Goal: Information Seeking & Learning: Learn about a topic

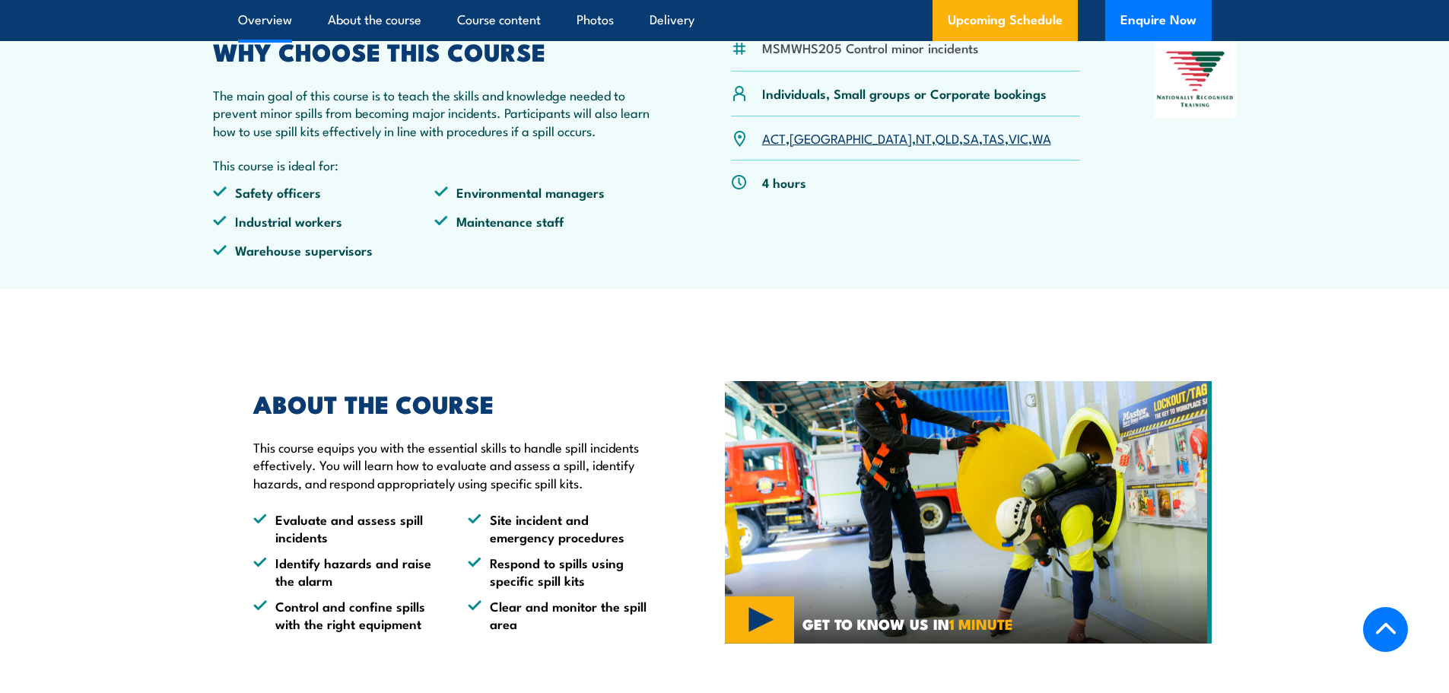
scroll to position [533, 0]
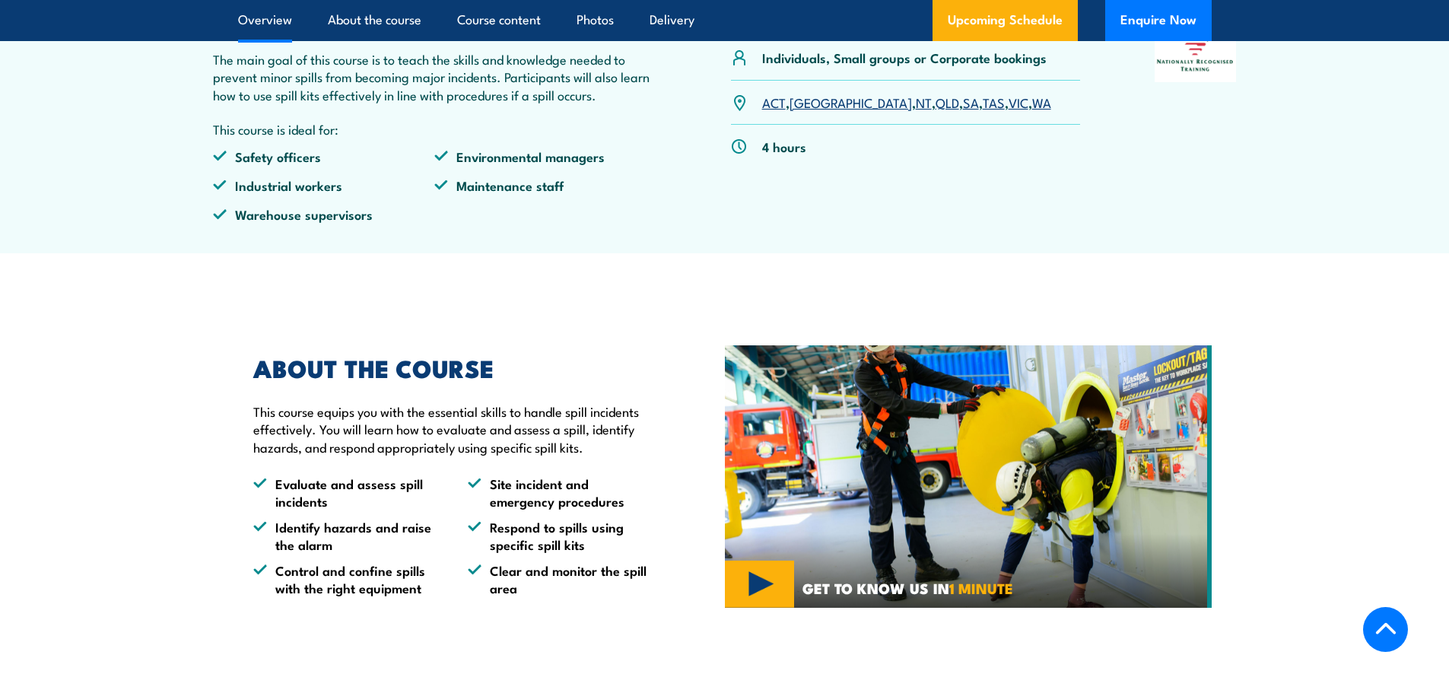
click at [746, 583] on img at bounding box center [968, 476] width 487 height 263
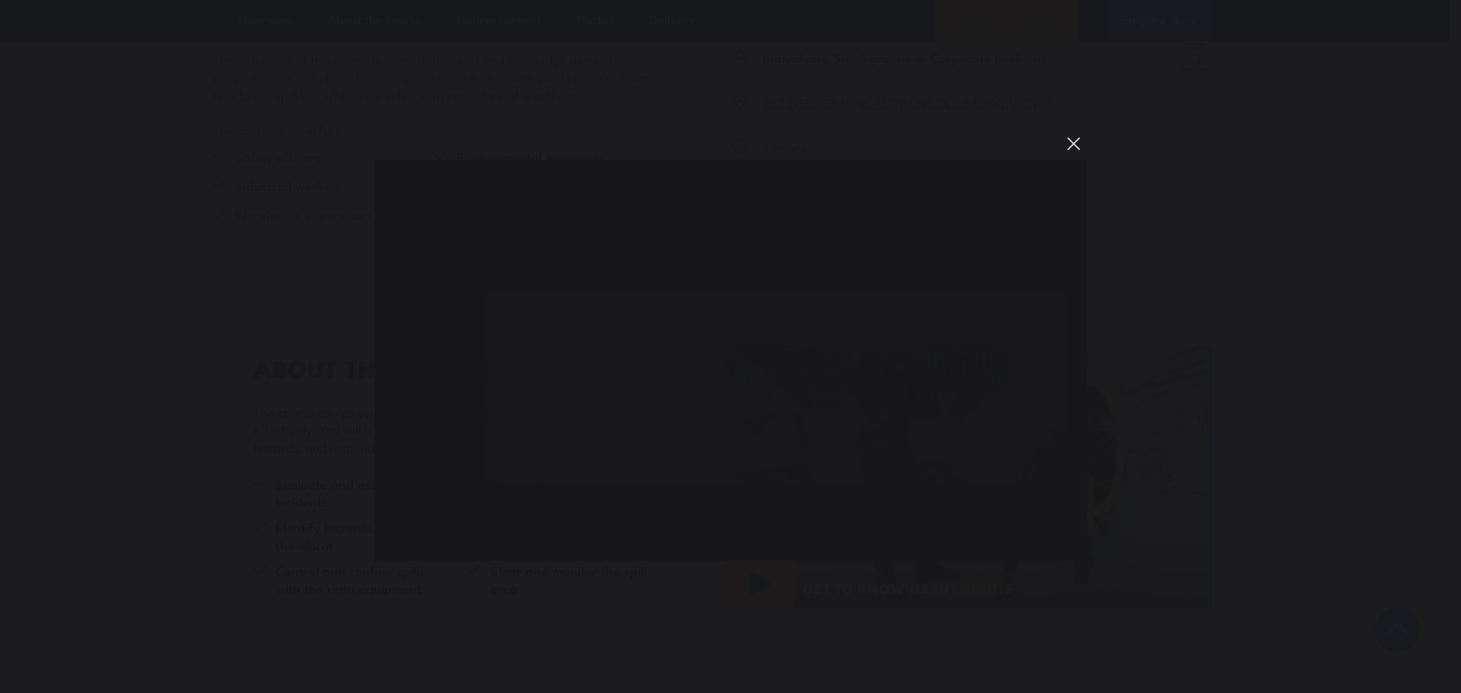
click at [1071, 142] on button "You can close this modal content with the ESC key" at bounding box center [1074, 144] width 26 height 26
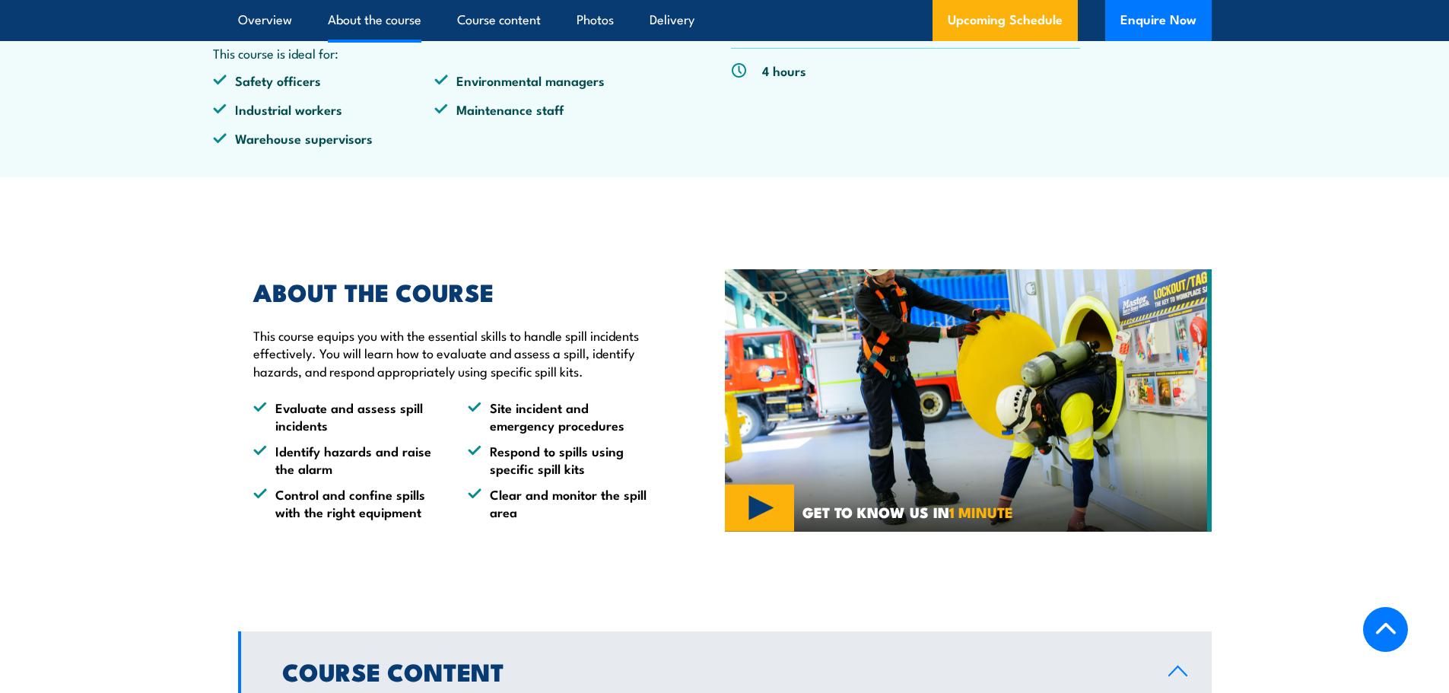
scroll to position [989, 0]
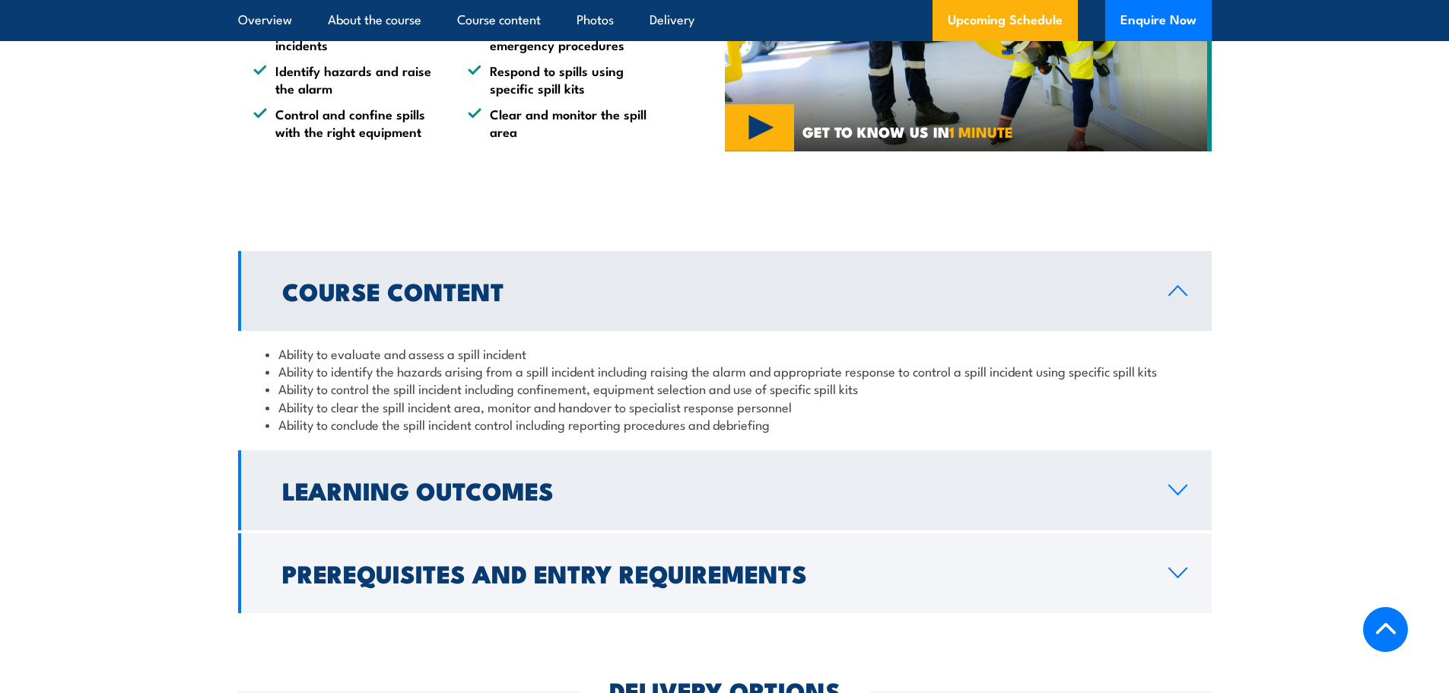
click at [1165, 504] on link "Learning Outcomes" at bounding box center [725, 490] width 974 height 80
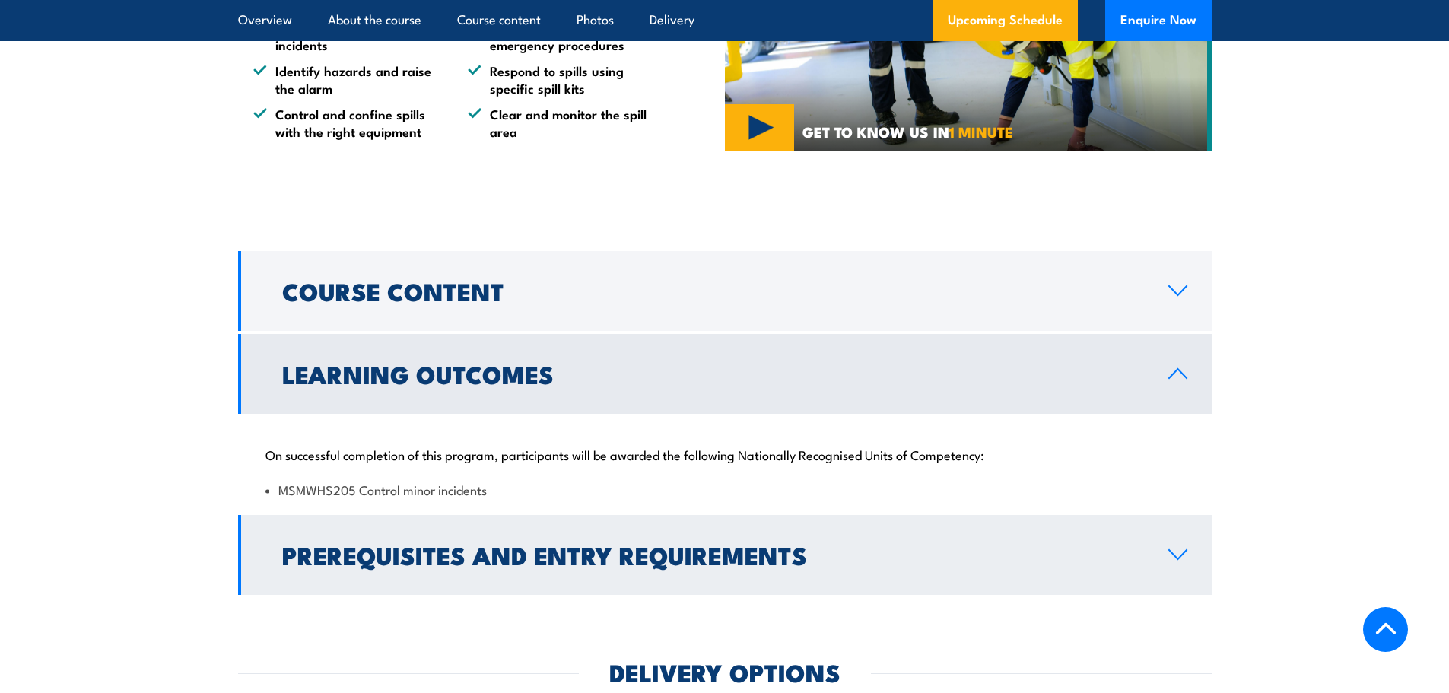
click at [1134, 527] on link "Prerequisites and Entry Requirements" at bounding box center [725, 555] width 974 height 80
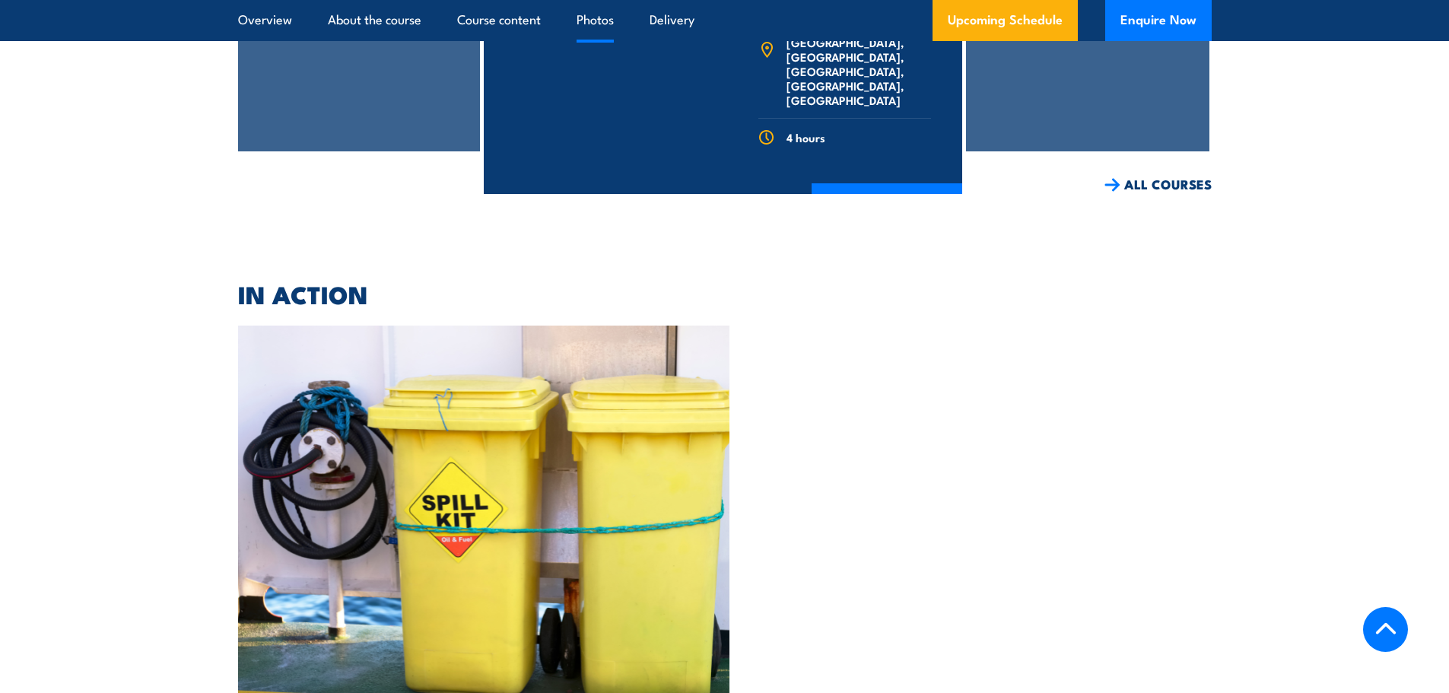
scroll to position [3271, 0]
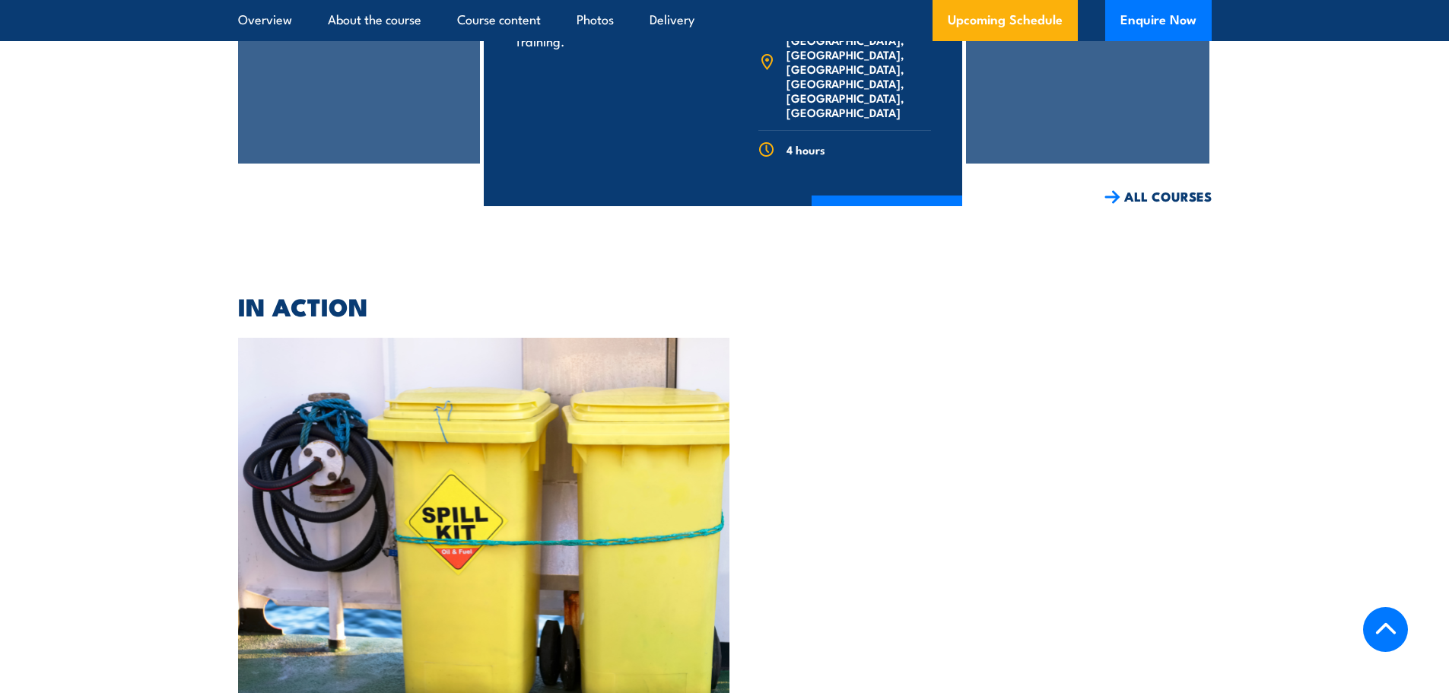
click at [497, 450] on img at bounding box center [484, 536] width 492 height 396
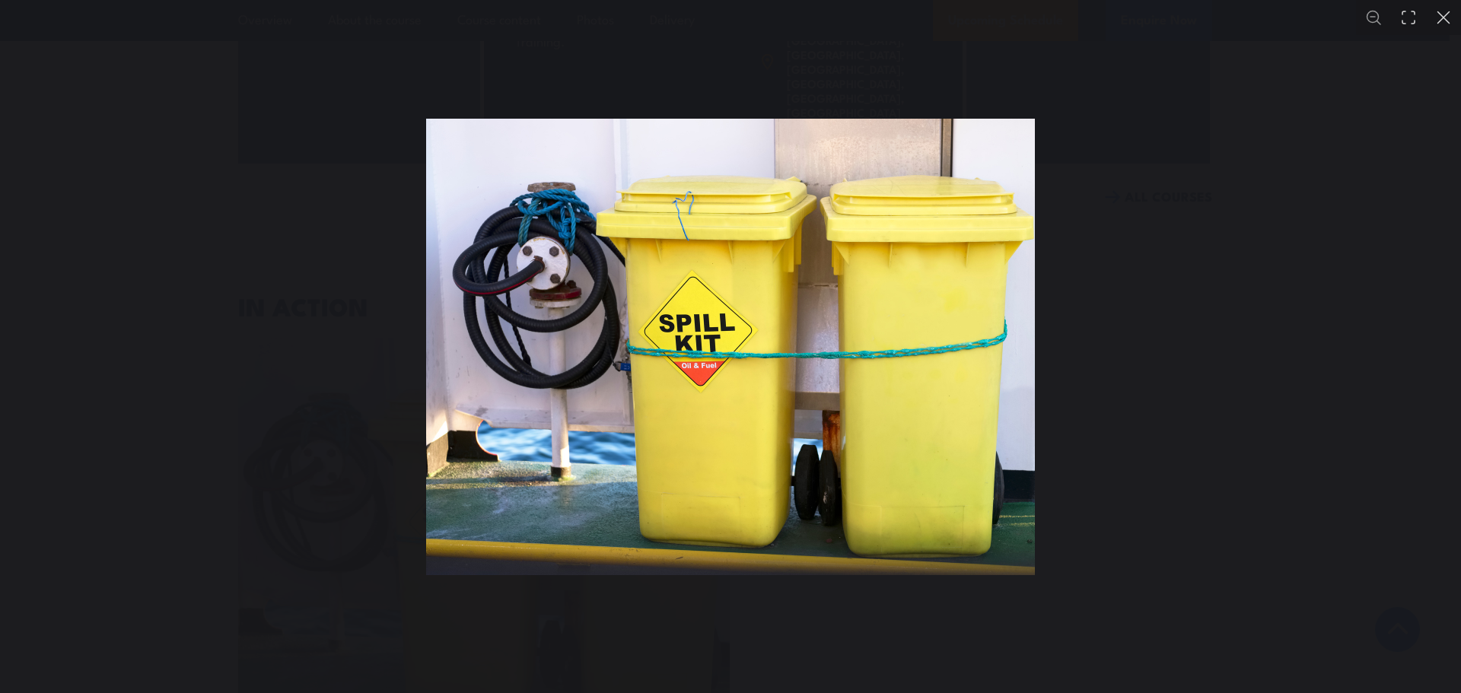
click at [228, 441] on div "You can close this modal content with the ESC key" at bounding box center [730, 346] width 1461 height 693
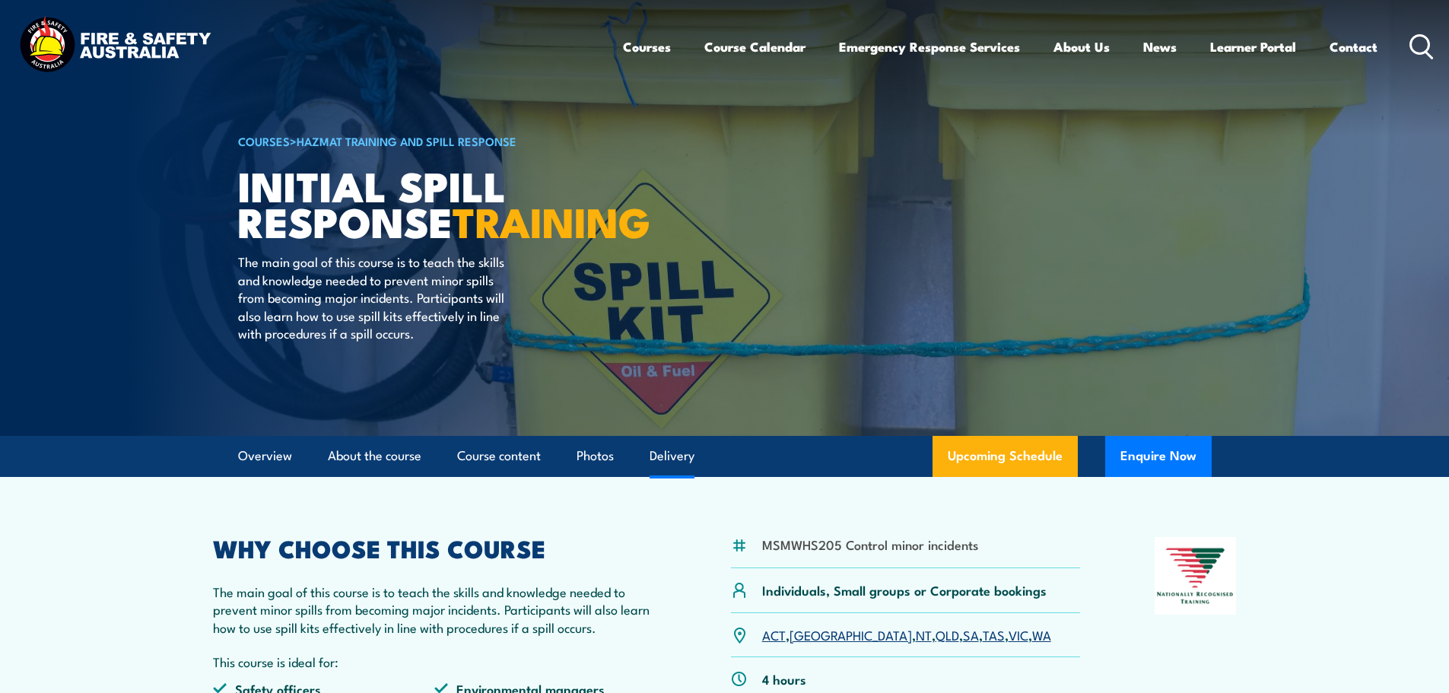
click at [687, 447] on link "Delivery" at bounding box center [672, 456] width 45 height 40
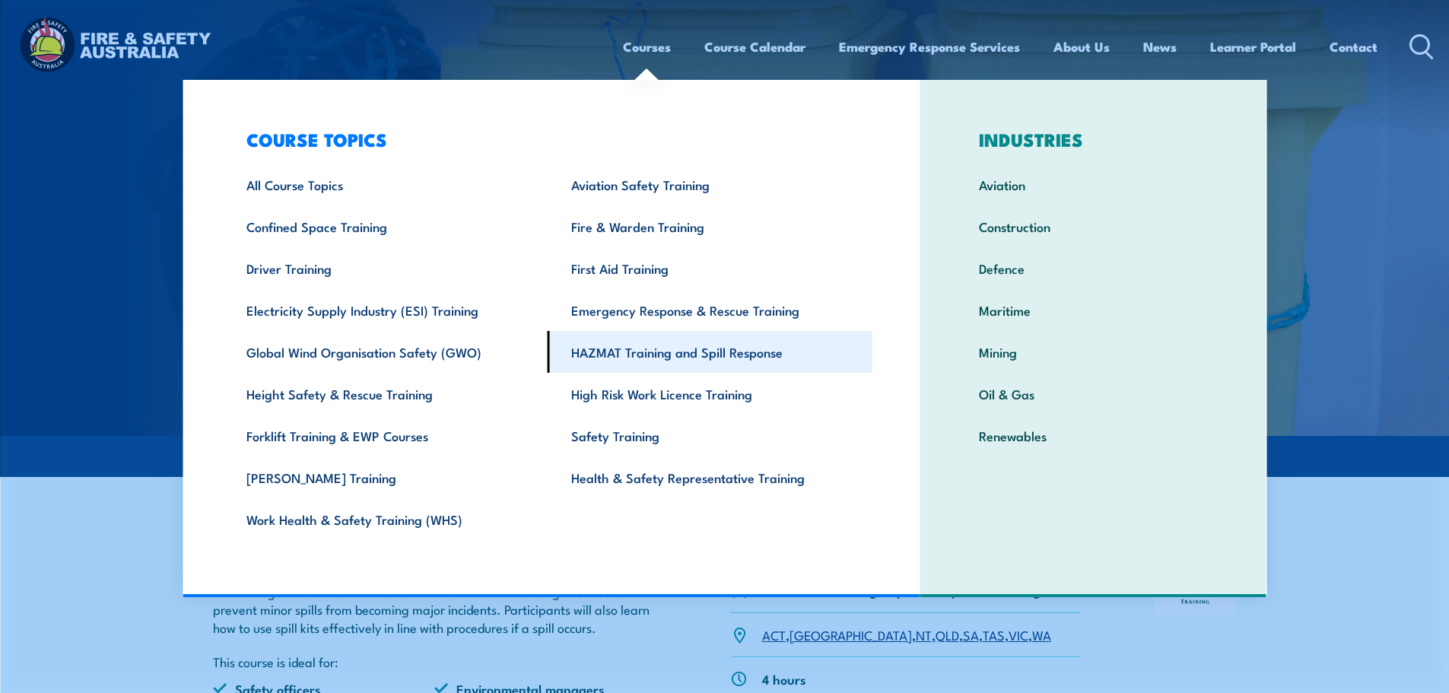
click at [654, 334] on link "HAZMAT Training and Spill Response" at bounding box center [710, 352] width 325 height 42
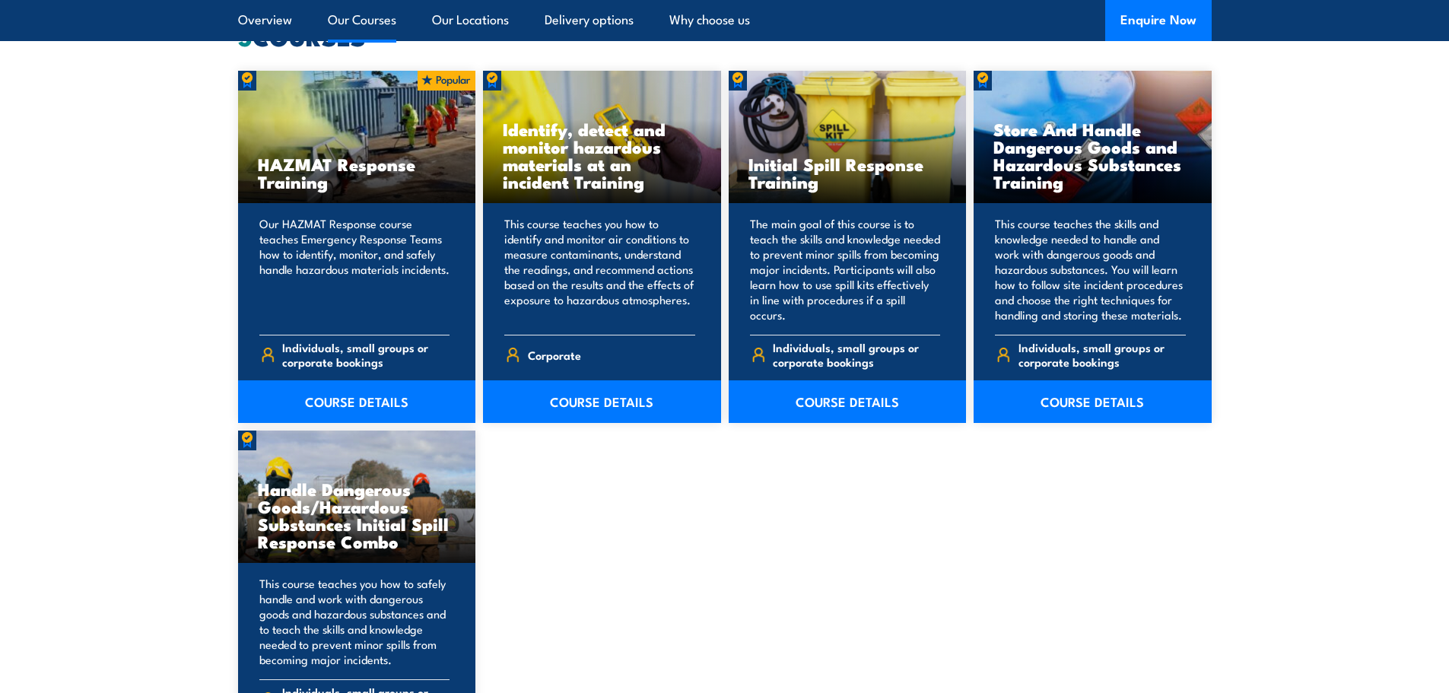
scroll to position [1217, 0]
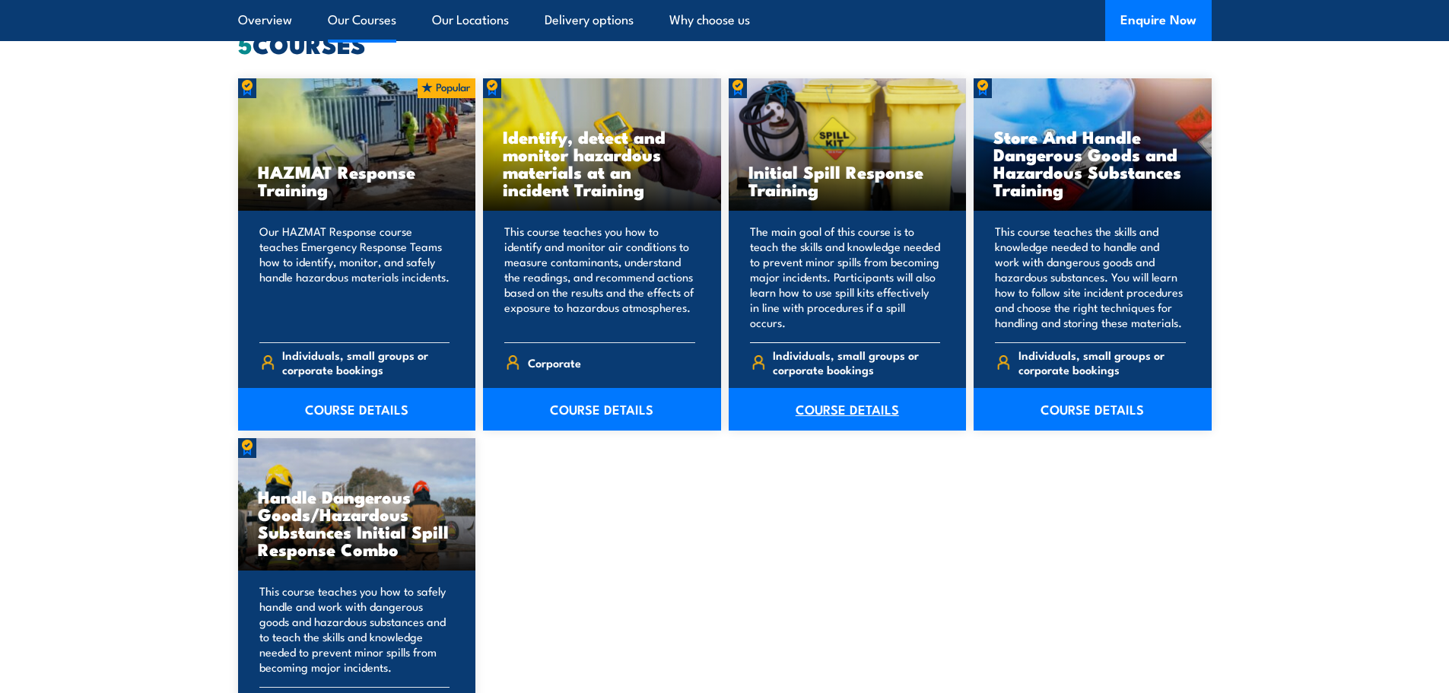
click at [823, 405] on link "COURSE DETAILS" at bounding box center [848, 409] width 238 height 43
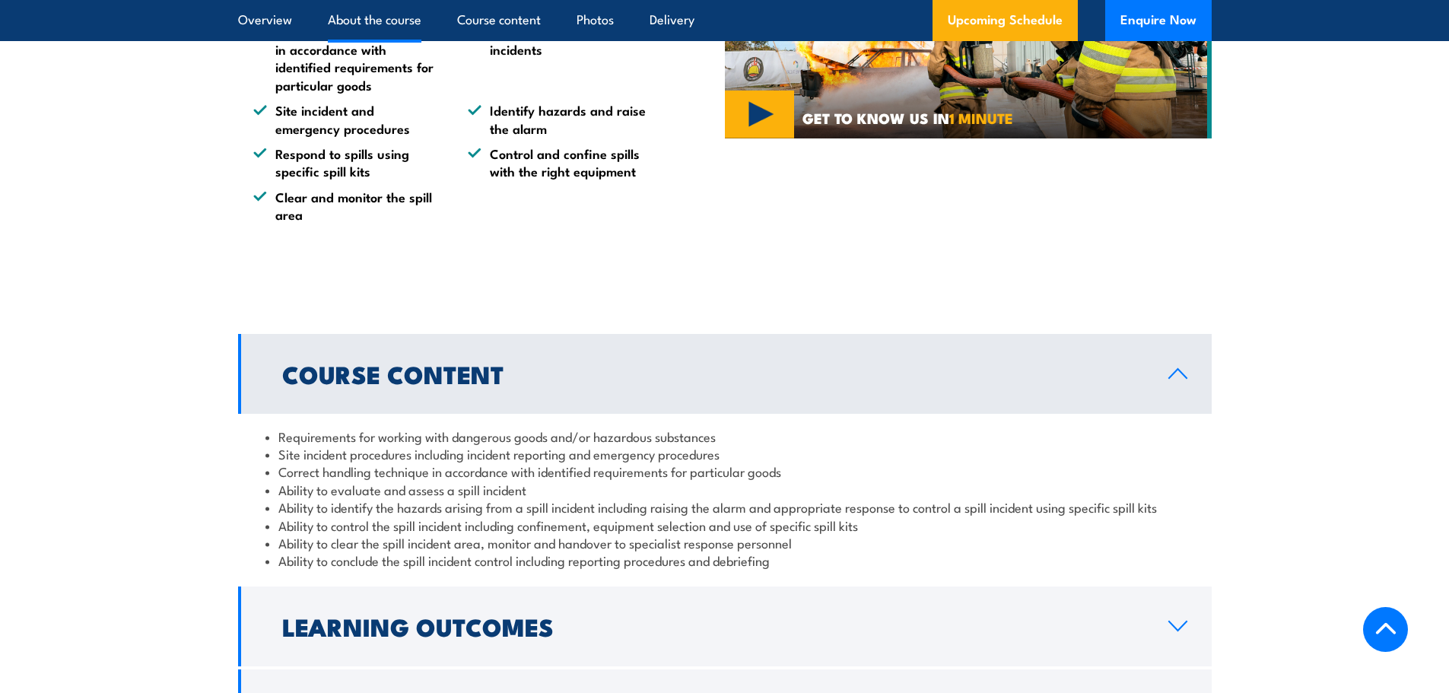
scroll to position [1369, 0]
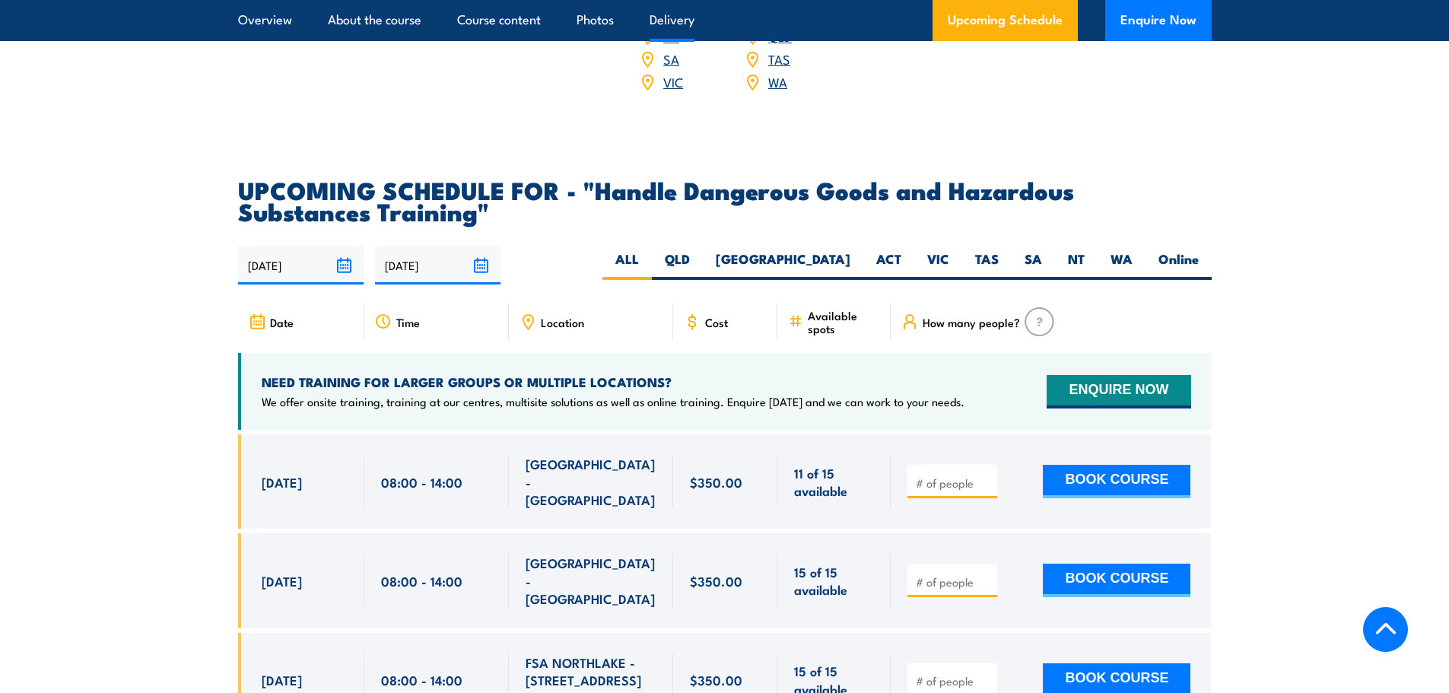
scroll to position [2282, 0]
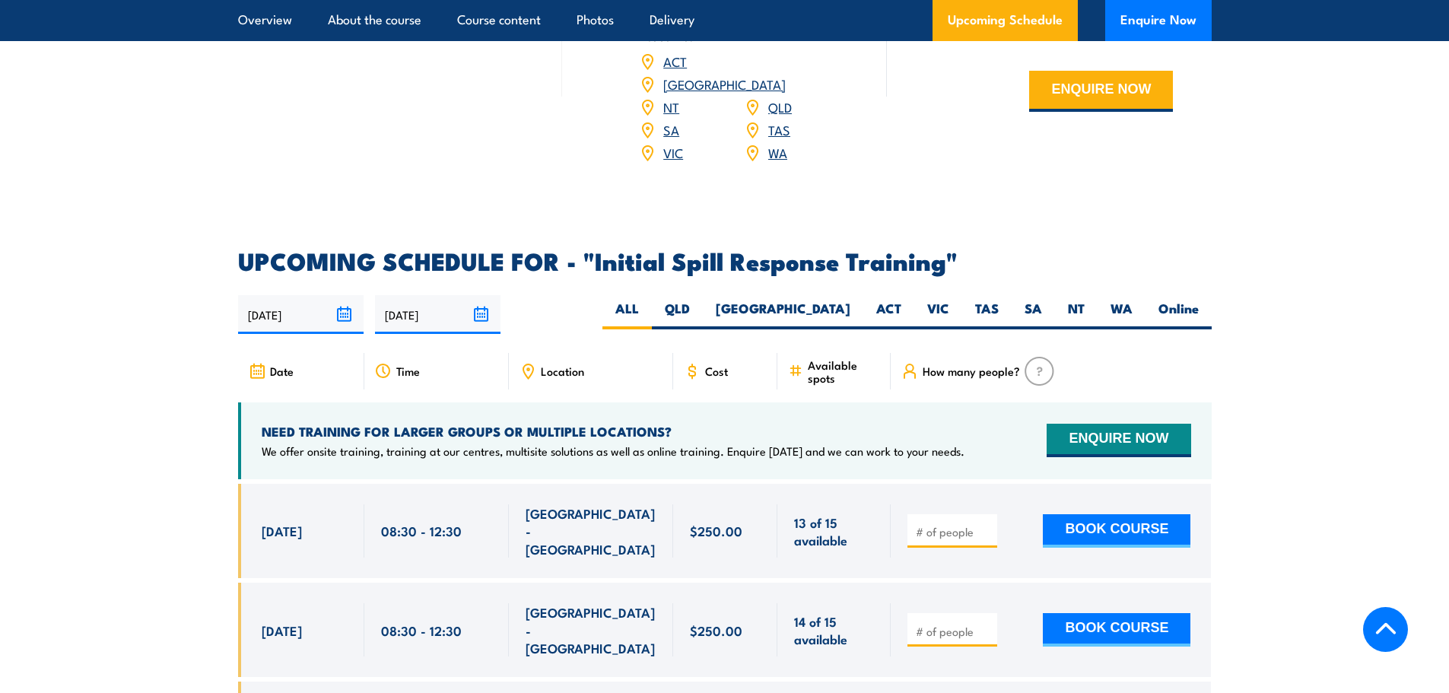
scroll to position [2054, 0]
